Goal: Information Seeking & Learning: Learn about a topic

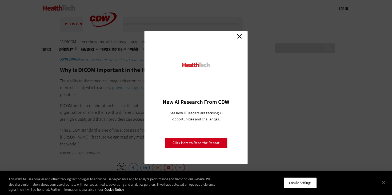
scroll to position [850, 0]
click at [240, 37] on link "Close" at bounding box center [240, 36] width 8 height 8
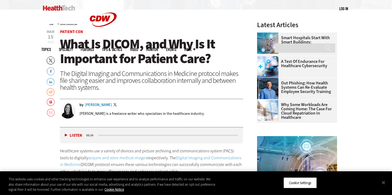
scroll to position [165, 0]
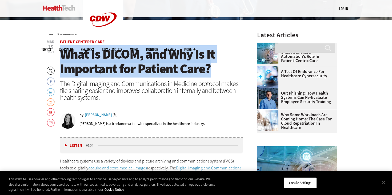
drag, startPoint x: 58, startPoint y: 53, endPoint x: 217, endPoint y: 72, distance: 160.0
copy span "What Is DICOM, and Why Is It Important for Patient Care?"
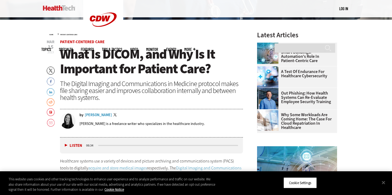
click at [228, 69] on h1 "What Is DICOM, and Why Is It Important for Patient Care?" at bounding box center [151, 61] width 183 height 29
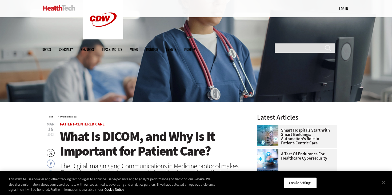
scroll to position [0, 0]
